Goal: Task Accomplishment & Management: Manage account settings

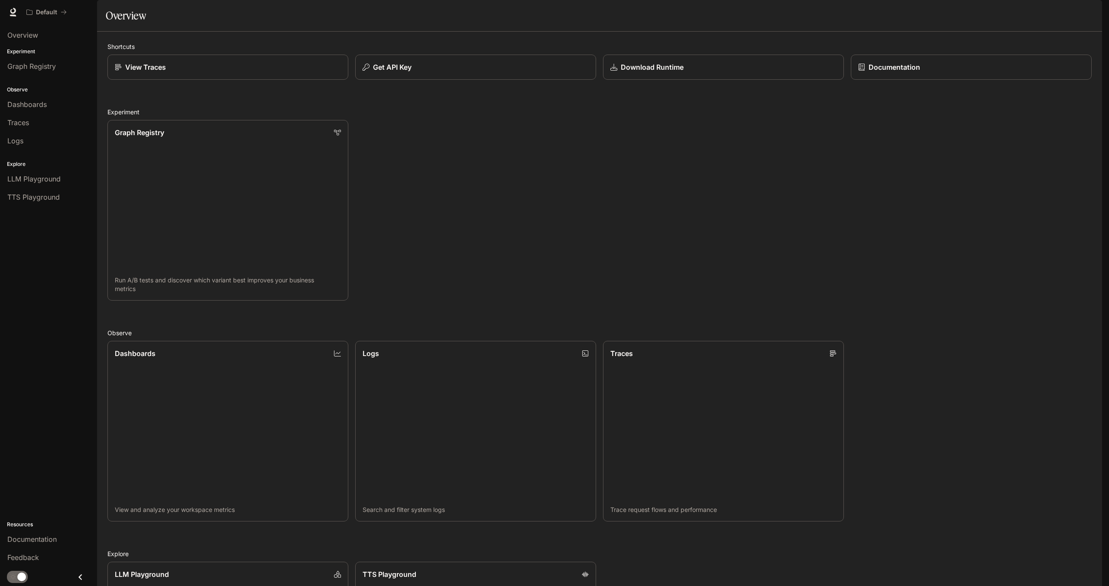
click at [1091, 12] on icon "button" at bounding box center [1090, 12] width 5 height 5
click at [990, 83] on span "API Keys" at bounding box center [1036, 81] width 112 height 9
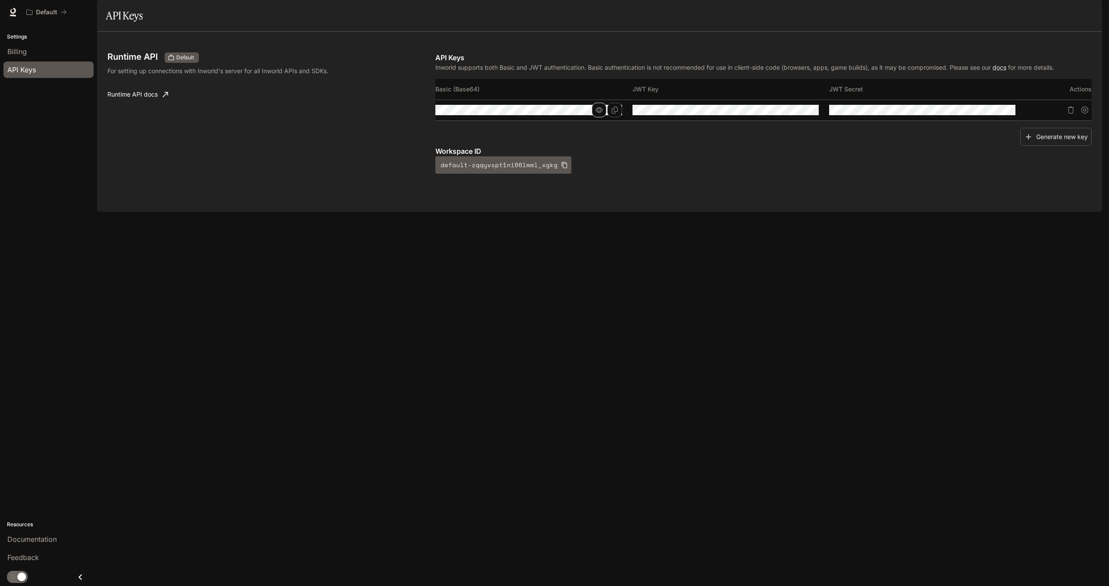
click at [599, 114] on icon "button" at bounding box center [599, 110] width 7 height 7
click at [799, 114] on icon "button" at bounding box center [795, 110] width 7 height 7
click at [994, 114] on icon "button" at bounding box center [993, 110] width 7 height 7
click at [613, 114] on icon "Copy Basic (Base64)" at bounding box center [614, 110] width 7 height 7
